Goal: Task Accomplishment & Management: Manage account settings

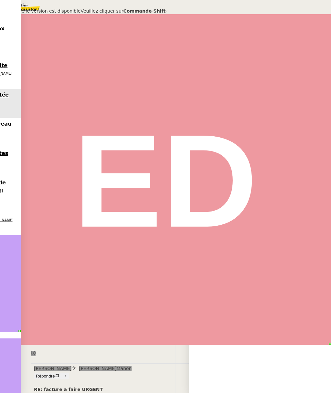
click at [167, 29] on span "Veuillez cliquer sur Commande - Shift - R pour télécharger cette nouvelle versi…" at bounding box center [83, 18] width 167 height 20
click at [200, 30] on nz-modal-container "Une nouvelle version est disponible Veuillez cliquer sur Commande - Shift - R p…" at bounding box center [165, 15] width 331 height 30
click at [99, 30] on div "Une nouvelle version est disponible Veuillez cliquer sur Commande - Shift - R p…" at bounding box center [84, 15] width 168 height 30
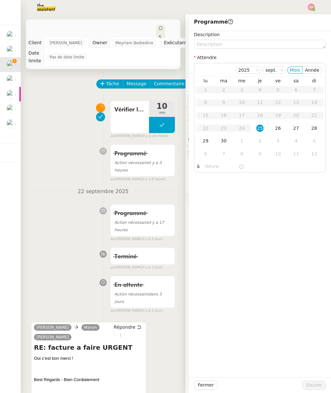
click at [56, 190] on nz-divider "22 septembre 2025" at bounding box center [103, 191] width 144 height 9
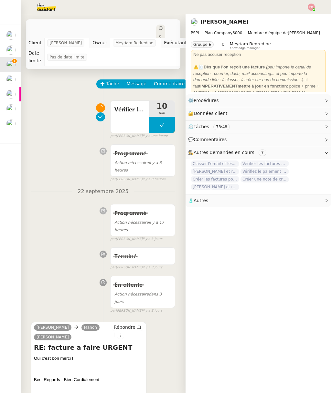
click at [154, 126] on button at bounding box center [162, 125] width 26 height 16
click at [171, 128] on div at bounding box center [162, 125] width 26 height 16
click at [167, 107] on span "10" at bounding box center [162, 106] width 26 height 8
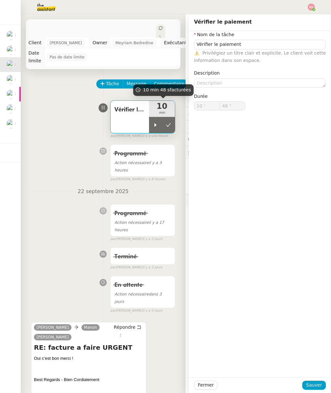
click at [169, 128] on button at bounding box center [168, 125] width 13 height 16
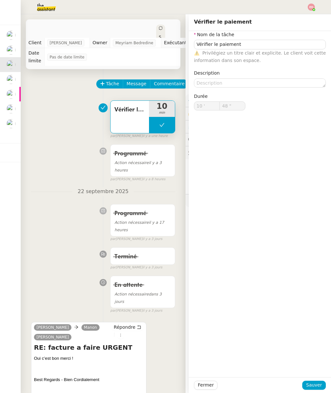
type input "Vérifier le paiement"
type input "10 '"
type input "48 ""
type input "Vérifier le paiement"
type input "10 '"
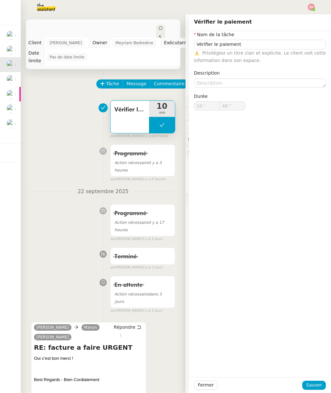
type input "48 ""
click at [63, 204] on div "Programmé Action nécessaire il y a 17 heures false par Eva D. il y a 3 jours" at bounding box center [103, 221] width 144 height 41
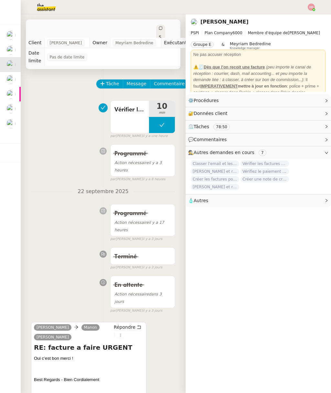
click at [159, 35] on span "Statut" at bounding box center [160, 48] width 3 height 27
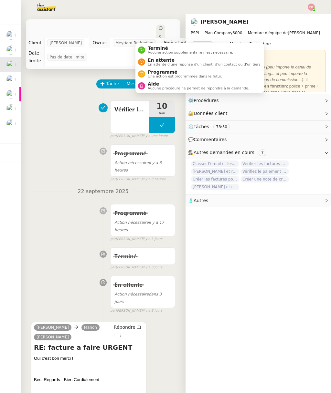
click at [172, 75] on span "Une action est programmée dans le futur." at bounding box center [185, 77] width 74 height 4
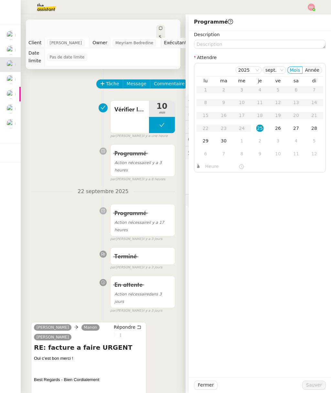
click at [207, 141] on div "29" at bounding box center [205, 140] width 7 height 7
click at [315, 385] on span "Sauver" at bounding box center [314, 384] width 16 height 7
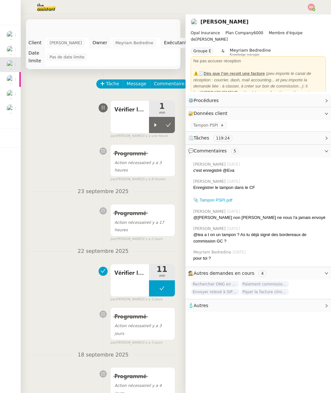
click at [157, 126] on icon at bounding box center [155, 124] width 5 height 5
click at [165, 108] on span "7" at bounding box center [162, 106] width 26 height 8
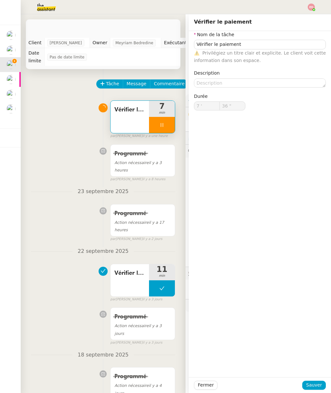
type input "37 ""
click at [171, 123] on div at bounding box center [162, 125] width 26 height 16
type input "Vérifier le paiement"
type input "7 '"
type input "36 ""
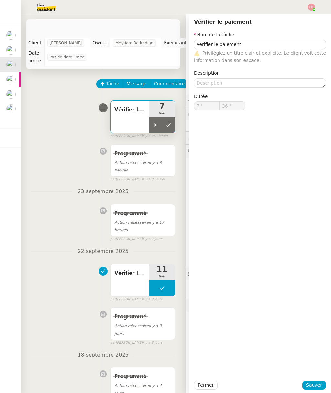
click at [169, 125] on icon at bounding box center [168, 124] width 5 height 5
type input "Vérifier le paiement"
type input "7 '"
type input "36 ""
type input "Vérifier le paiement"
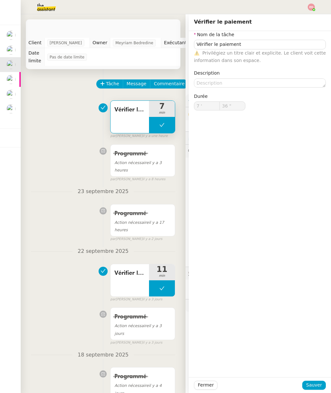
type input "7 '"
type input "36 ""
type input "Vérifier le paiement"
type input "7 '"
type input "36 ""
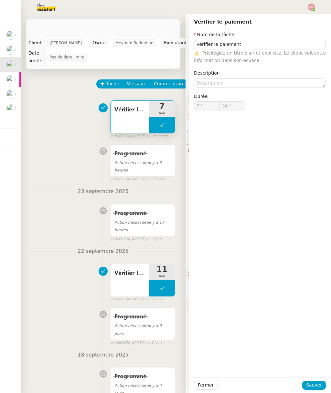
click at [67, 161] on div "Programmé Action nécessaire il y a 3 heures false par Eva D. il y a 8 heures" at bounding box center [103, 161] width 144 height 41
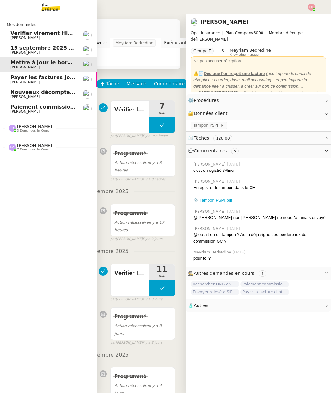
click at [14, 78] on span "Payer les factures jointes" at bounding box center [47, 77] width 74 height 6
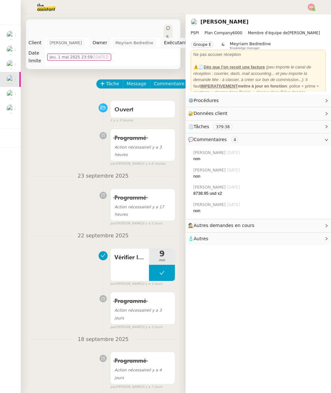
click at [136, 253] on span "Vérifier le paiement" at bounding box center [129, 258] width 31 height 10
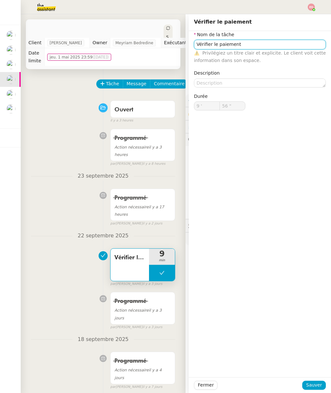
click at [229, 48] on input "Vérifier le paiement" at bounding box center [260, 44] width 132 height 9
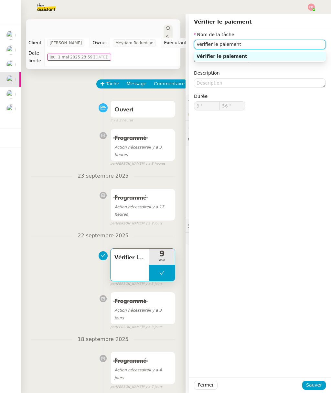
click at [225, 48] on input "Vérifier le paiement" at bounding box center [260, 44] width 132 height 9
click at [115, 85] on span "Tâche" at bounding box center [112, 83] width 13 height 7
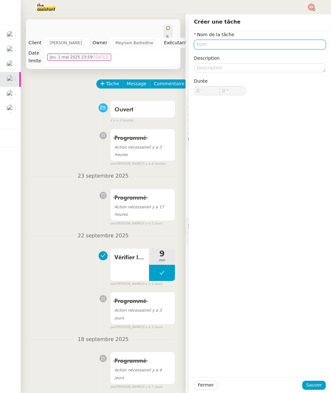
click at [230, 48] on input "text" at bounding box center [260, 44] width 132 height 9
click at [220, 47] on input "text" at bounding box center [260, 44] width 132 height 9
paste input "Vérifier le paiement"
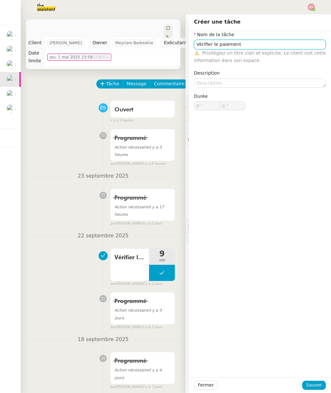
type input "Vérifier le paiement"
click at [312, 232] on div "Nom de la tâche Vérifier le paiement ⚠️ Privilégiez un titre clair et explicite…" at bounding box center [260, 204] width 142 height 346
click at [313, 381] on button "Sauver" at bounding box center [314, 385] width 24 height 9
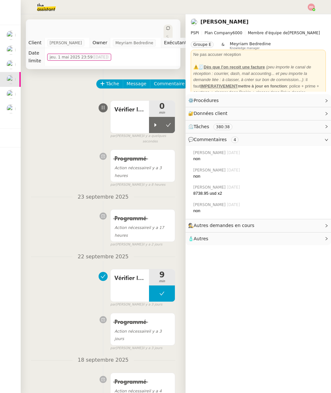
click at [154, 123] on icon at bounding box center [155, 124] width 5 height 5
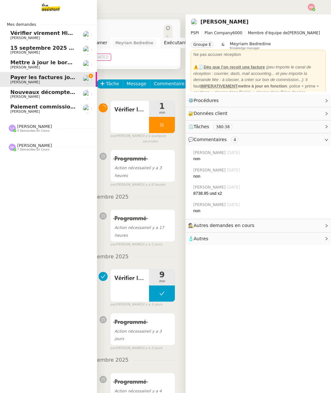
click at [15, 67] on span "[PERSON_NAME]" at bounding box center [24, 67] width 29 height 4
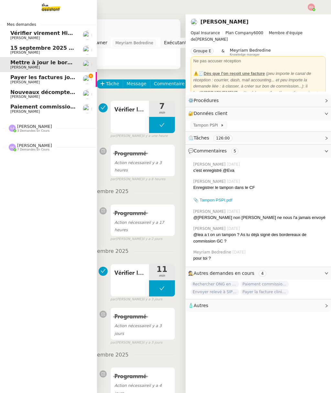
click at [169, 43] on div "Ouvert" at bounding box center [176, 45] width 15 height 4
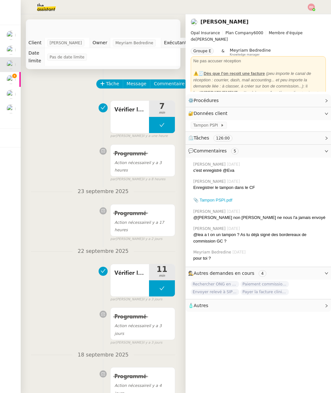
click at [187, 35] on div "Statut" at bounding box center [191, 44] width 9 height 39
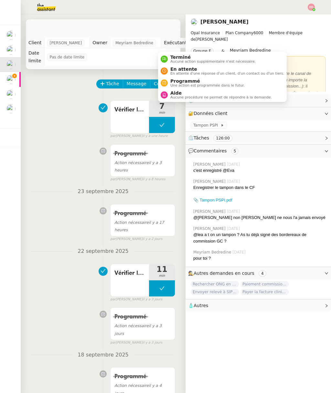
click at [189, 81] on span "Programmé" at bounding box center [207, 80] width 74 height 5
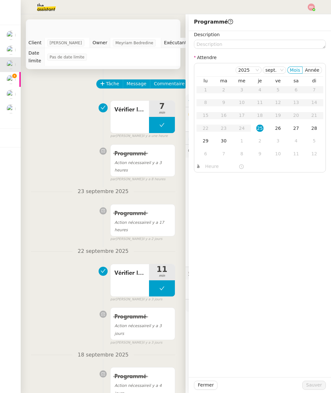
click at [187, 31] on div "Statut" at bounding box center [191, 44] width 9 height 39
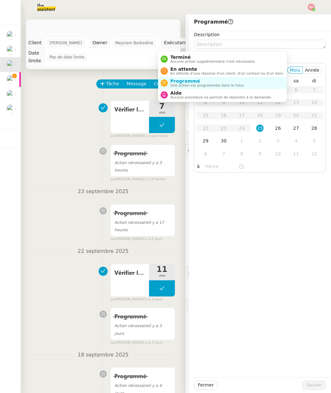
click at [192, 57] on span "Terminé" at bounding box center [212, 57] width 85 height 5
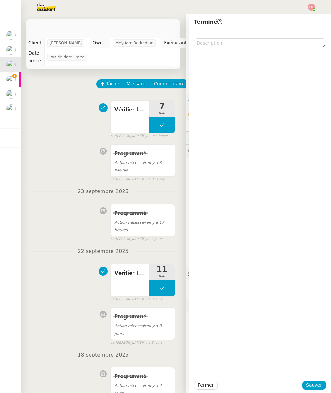
click at [311, 386] on span "Sauver" at bounding box center [314, 384] width 16 height 7
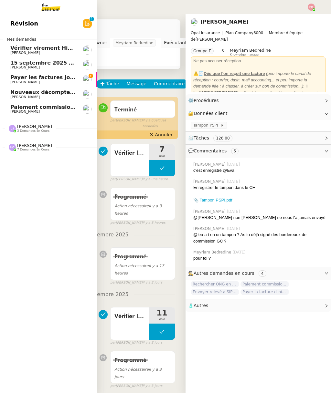
click at [16, 74] on span "Payer les factures jointes" at bounding box center [47, 77] width 74 height 6
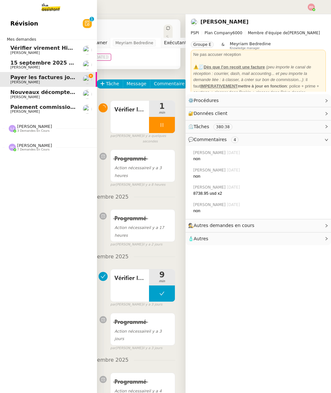
click at [46, 130] on span "3 demandes en cours" at bounding box center [33, 131] width 32 height 4
click at [50, 190] on span "Hannah Cassar 7 demandes en cours" at bounding box center [30, 191] width 51 height 8
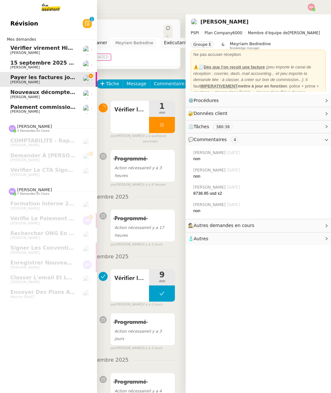
click at [58, 169] on span "Vérifier le CTA signé pour la formation" at bounding box center [68, 170] width 116 height 6
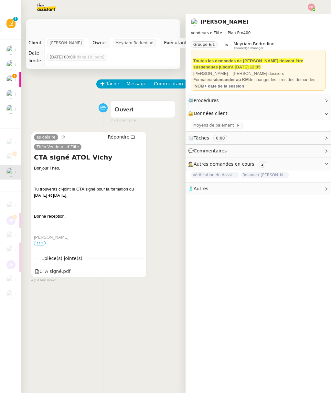
click at [165, 153] on div "as delaire Théo Vendeurs d’Elite Répondre CTA signé ATOL Vichy Bonjour Théo, Tu…" at bounding box center [103, 204] width 144 height 157
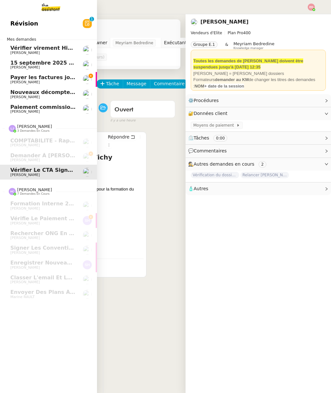
click at [11, 74] on span "Payer les factures jointes" at bounding box center [47, 77] width 74 height 6
